Goal: Task Accomplishment & Management: Complete application form

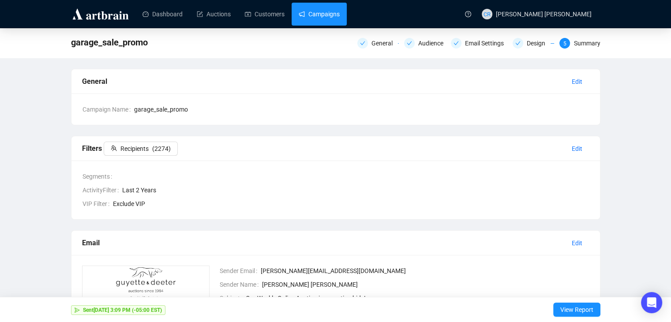
click at [312, 12] on link "Campaigns" at bounding box center [319, 14] width 41 height 23
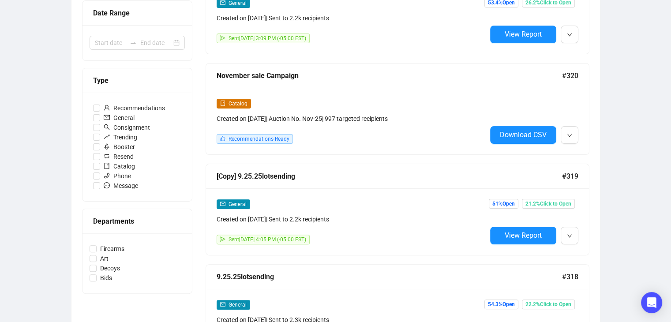
scroll to position [221, 0]
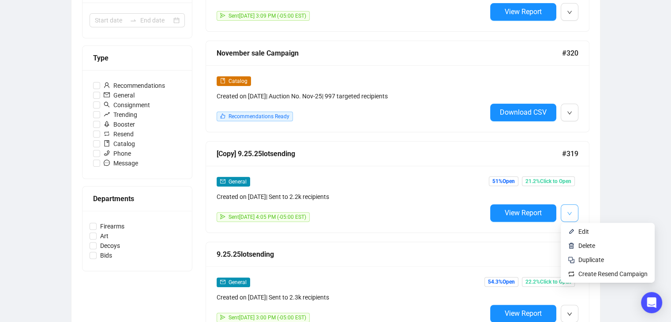
click at [576, 214] on button "button" at bounding box center [570, 213] width 18 height 18
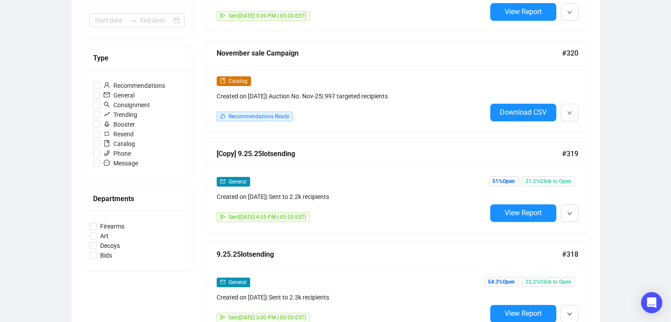
click at [614, 141] on div "Campaigns Draft Campaigns 15 Scheduled Campaigns 0 Sent Campaigns 278 Campaigns…" at bounding box center [335, 294] width 671 height 972
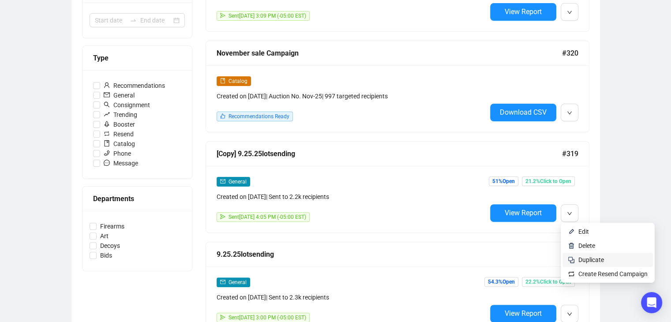
click at [581, 260] on span "Duplicate" at bounding box center [592, 259] width 26 height 7
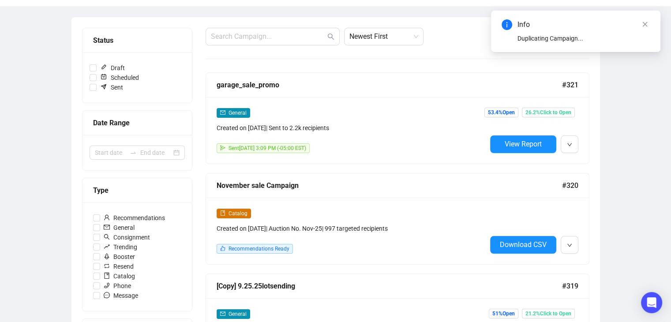
scroll to position [0, 0]
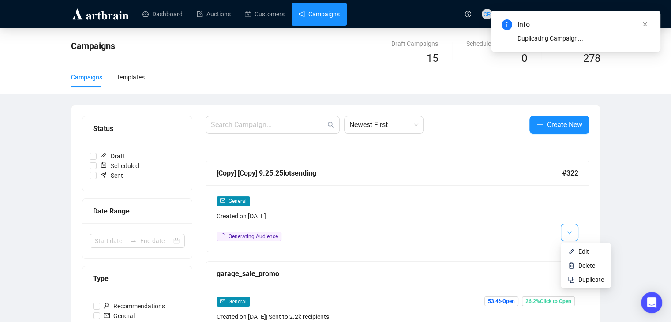
click at [573, 232] on button "button" at bounding box center [570, 233] width 18 height 18
click at [581, 249] on span "Edit" at bounding box center [584, 251] width 11 height 7
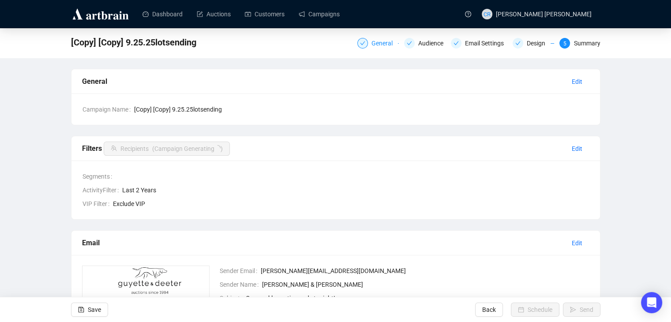
click at [381, 41] on div "General" at bounding box center [385, 43] width 26 height 11
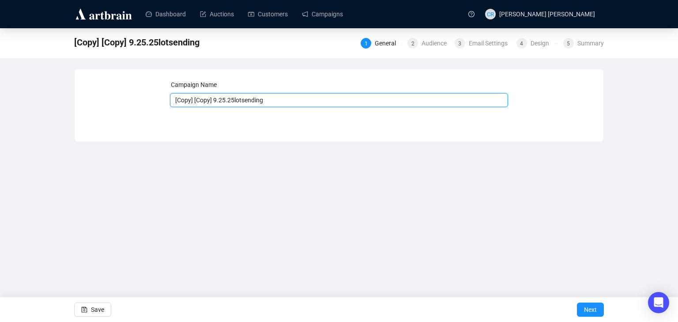
click at [232, 102] on input "[Copy] [Copy] 9.25.25lotsending" at bounding box center [339, 100] width 339 height 14
click at [227, 101] on input "[Copy] [Copy] 9.25.25lotsending" at bounding box center [339, 100] width 339 height 14
type input "10.9.25lotsending"
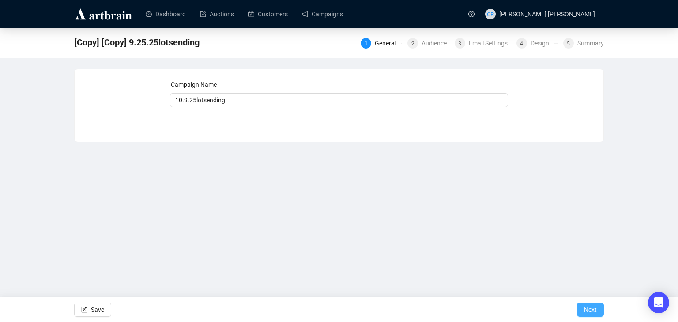
click at [590, 312] on span "Next" at bounding box center [590, 310] width 13 height 25
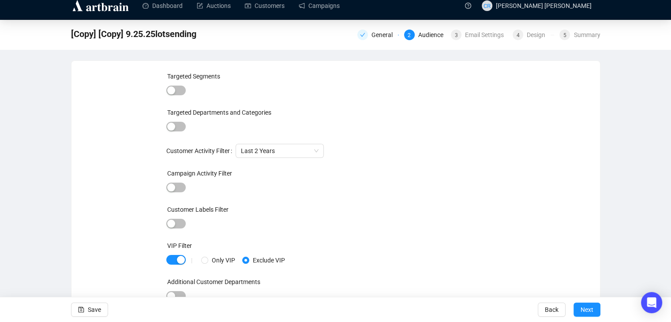
scroll to position [11, 0]
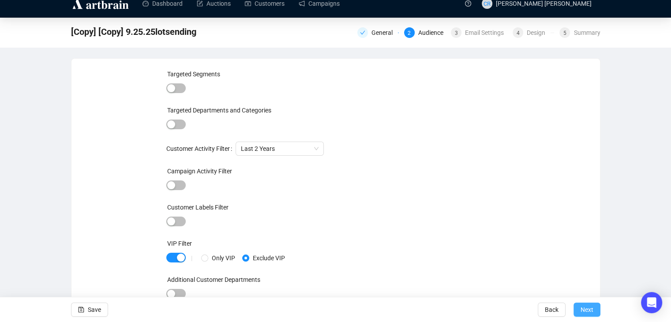
click at [586, 312] on span "Next" at bounding box center [587, 310] width 13 height 25
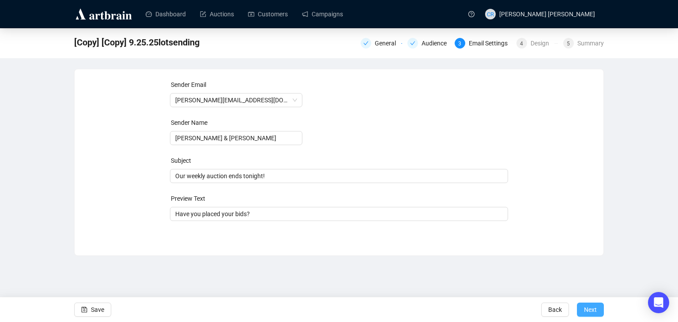
click at [598, 313] on button "Next" at bounding box center [590, 310] width 27 height 14
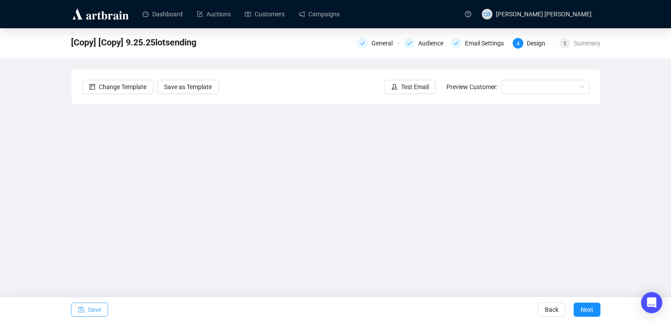
click at [96, 308] on span "Save" at bounding box center [94, 310] width 13 height 25
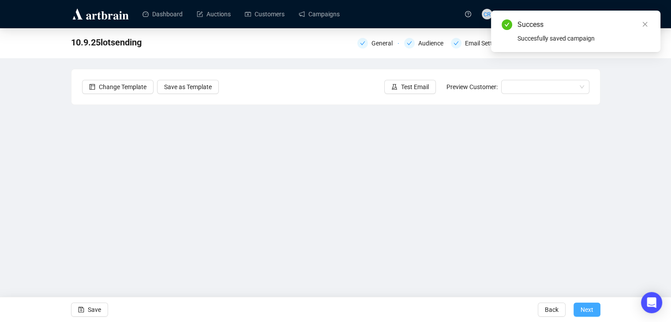
click at [585, 308] on span "Next" at bounding box center [587, 310] width 13 height 25
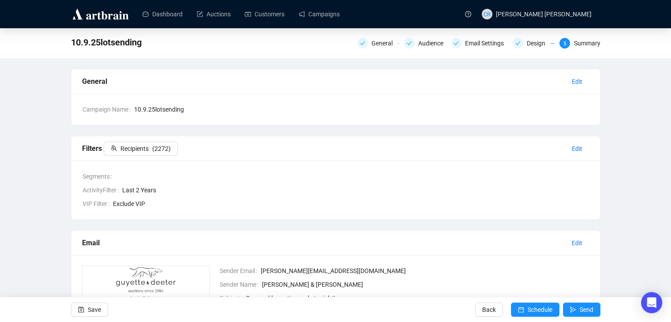
click at [474, 185] on span "Last 2 Years" at bounding box center [356, 190] width 468 height 10
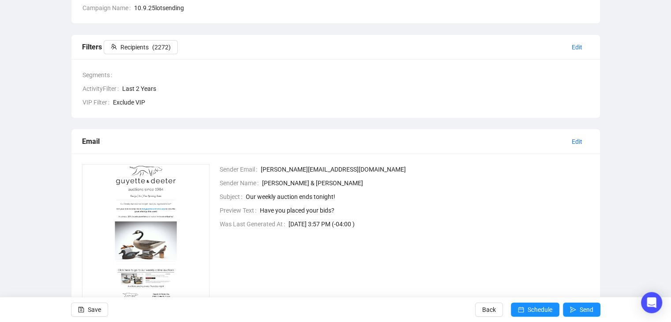
scroll to position [132, 0]
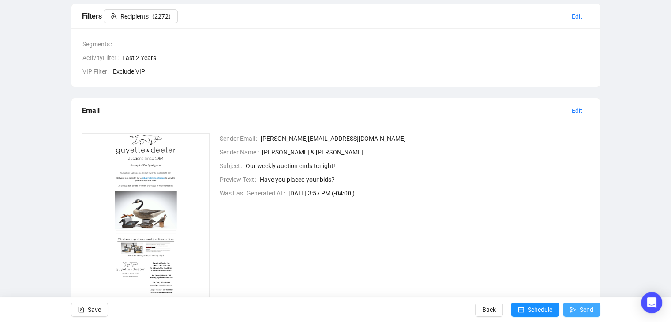
click at [592, 307] on span "Send" at bounding box center [587, 310] width 14 height 25
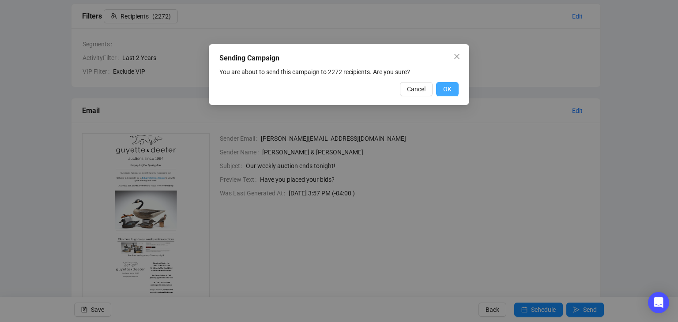
click at [445, 90] on span "OK" at bounding box center [447, 89] width 8 height 10
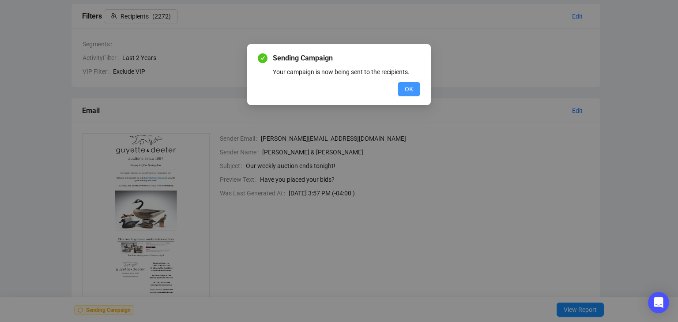
click at [400, 92] on button "OK" at bounding box center [409, 89] width 23 height 14
